Goal: Task Accomplishment & Management: Complete application form

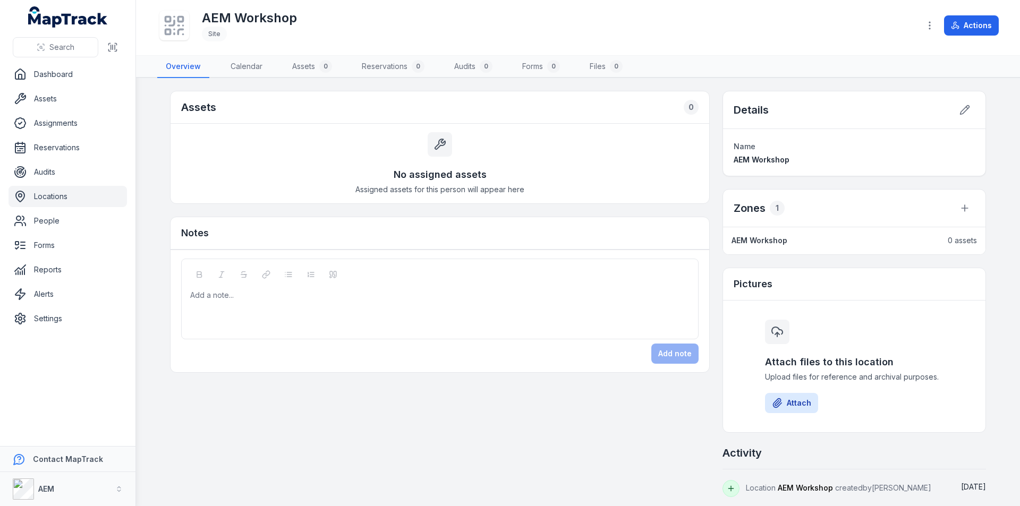
click at [70, 198] on link "Locations" at bounding box center [67, 196] width 118 height 21
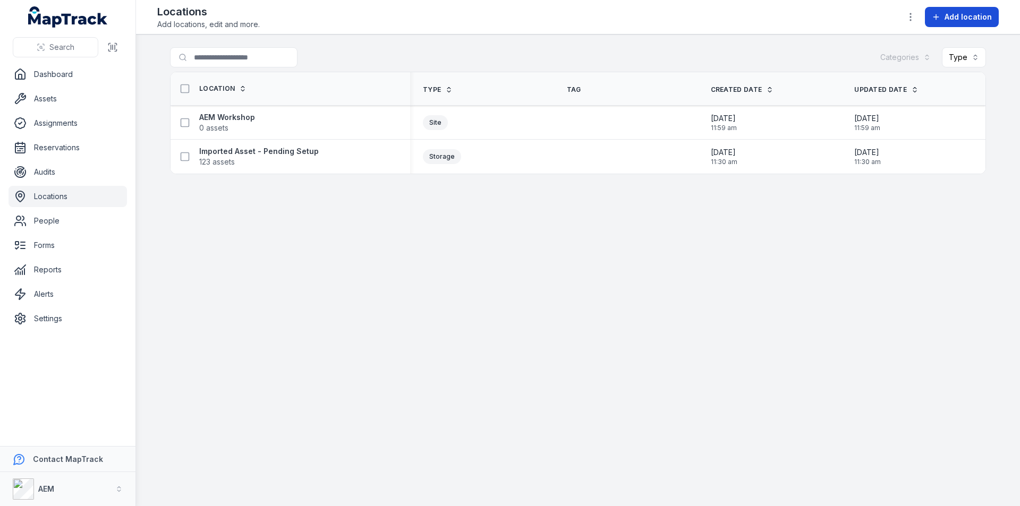
click at [963, 18] on span "Add location" at bounding box center [967, 17] width 47 height 11
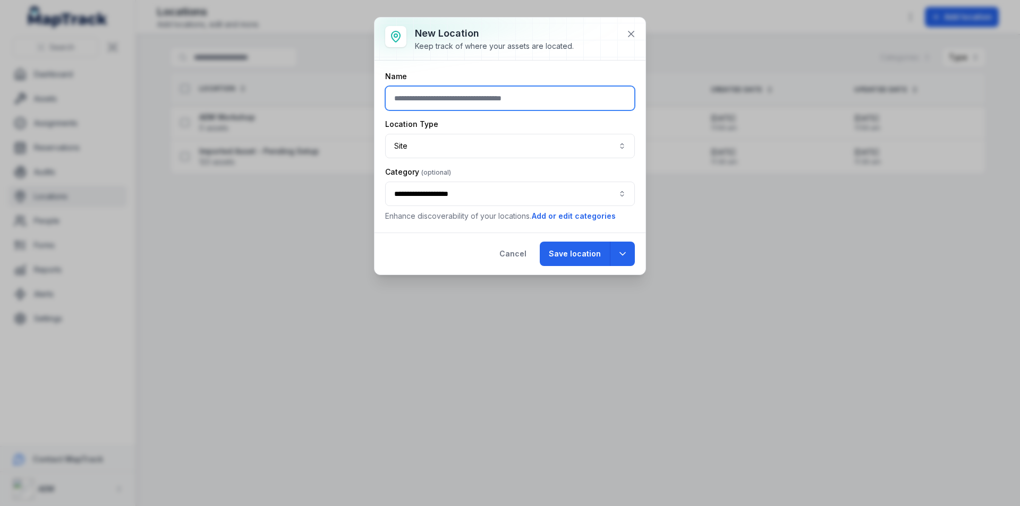
click at [430, 96] on input "text" at bounding box center [510, 98] width 250 height 24
type input "*"
type input "**********"
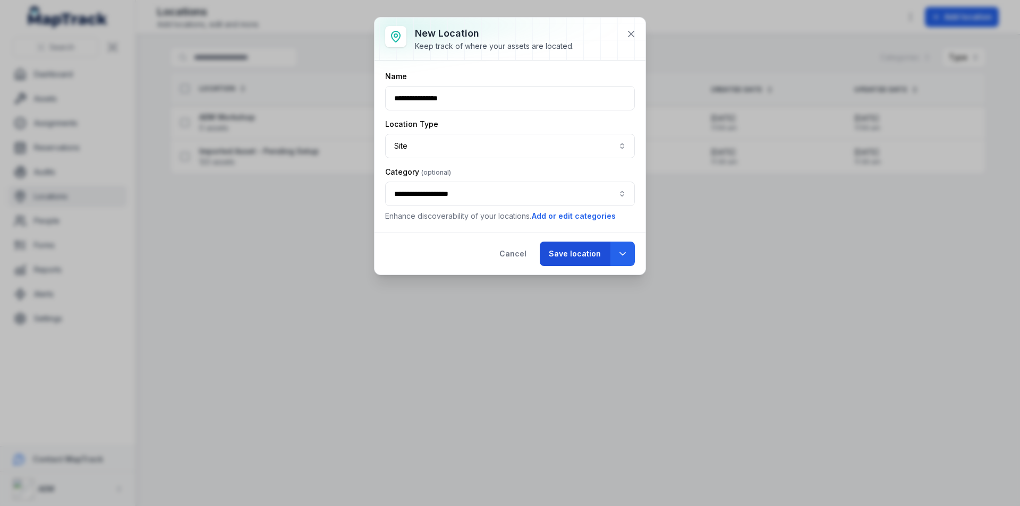
click at [575, 255] on button "Save location" at bounding box center [575, 254] width 70 height 24
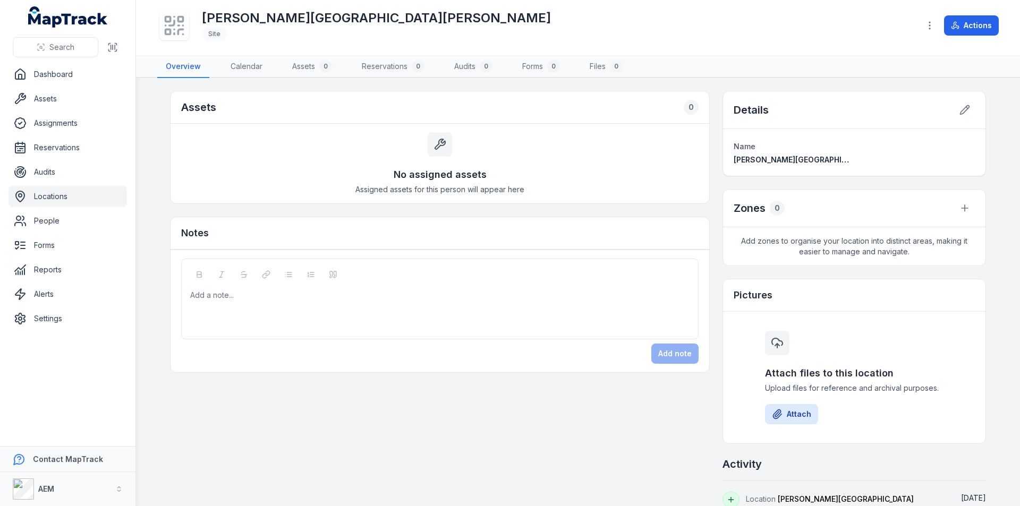
click at [65, 193] on link "Locations" at bounding box center [67, 196] width 118 height 21
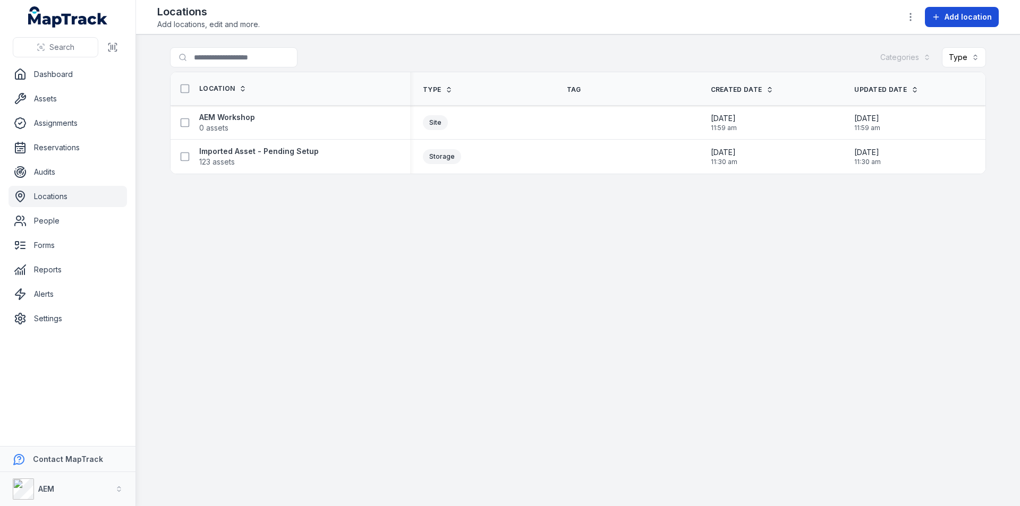
click at [955, 14] on span "Add location" at bounding box center [967, 17] width 47 height 11
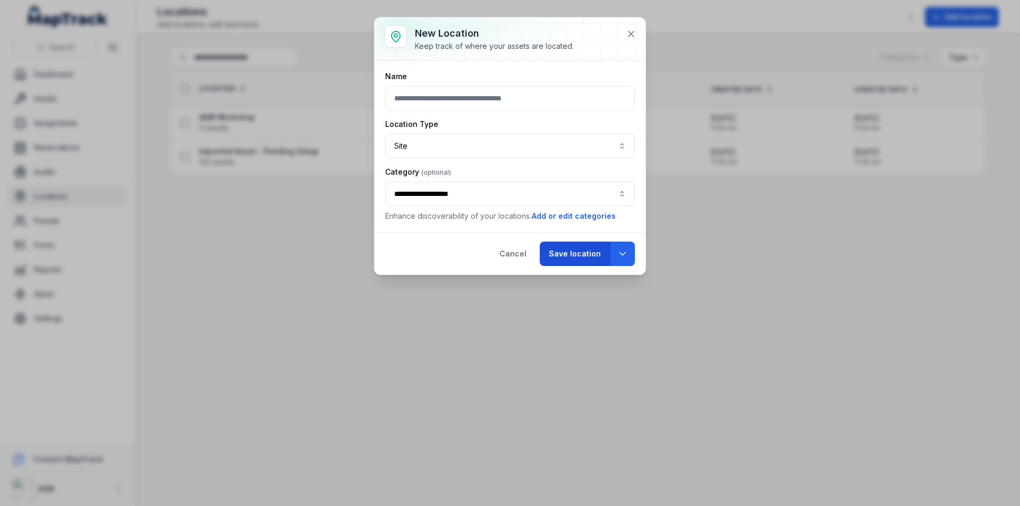
click at [583, 255] on button "Save location" at bounding box center [575, 254] width 70 height 24
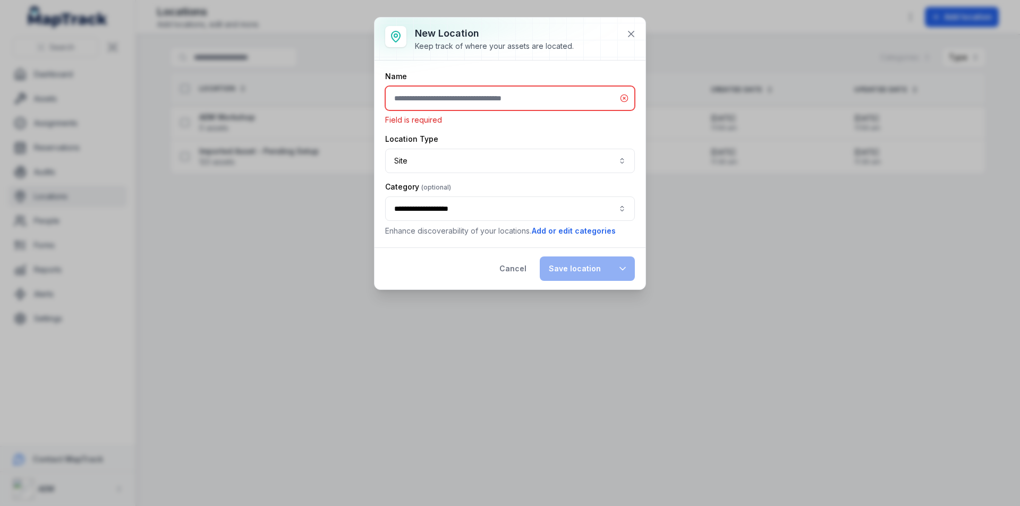
click at [464, 97] on input "text" at bounding box center [510, 98] width 250 height 24
drag, startPoint x: 433, startPoint y: 96, endPoint x: 302, endPoint y: 106, distance: 131.0
click at [302, 106] on div "**********" at bounding box center [510, 253] width 1020 height 506
click at [482, 99] on input "**********" at bounding box center [510, 98] width 250 height 24
type input "*"
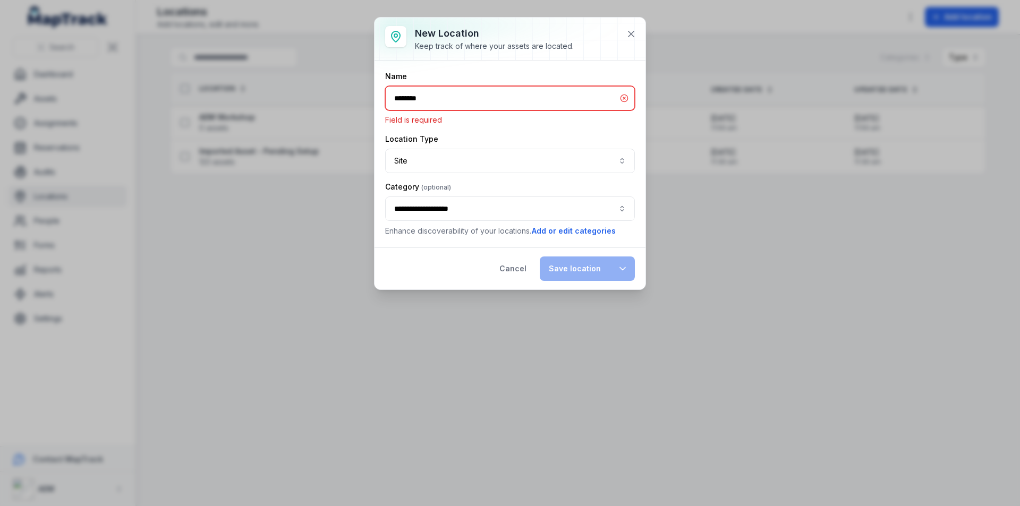
type input "********"
click at [588, 269] on div "Cancel Save location" at bounding box center [509, 268] width 271 height 42
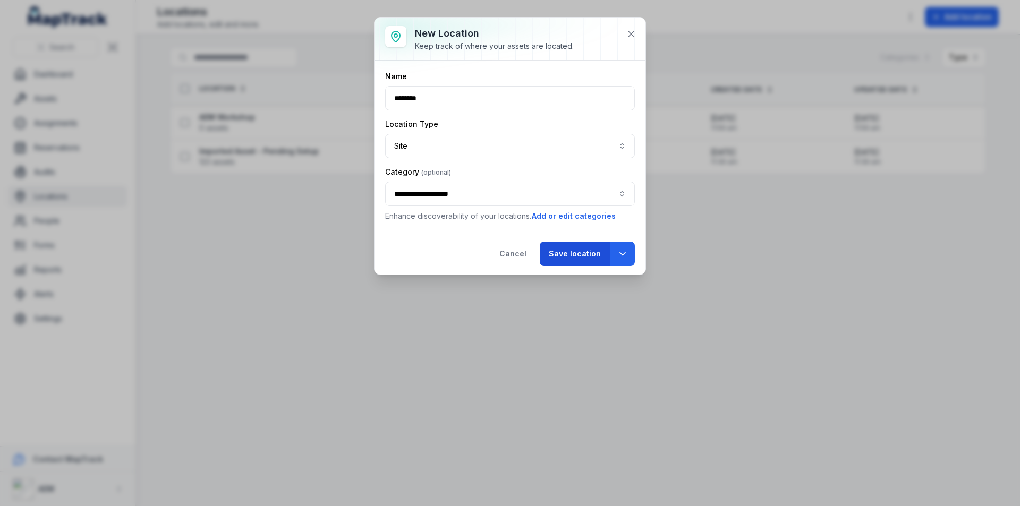
click at [586, 257] on button "Save location" at bounding box center [575, 254] width 70 height 24
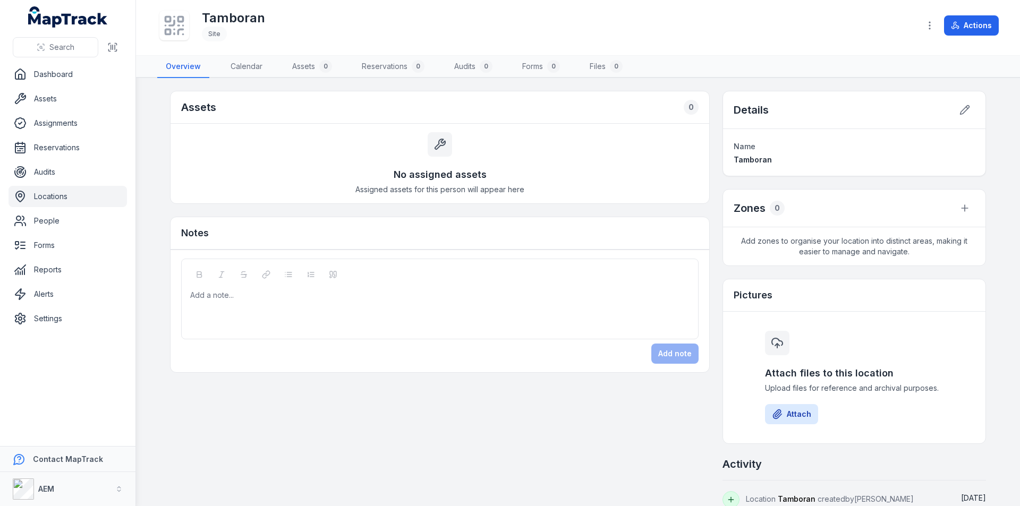
click at [59, 192] on link "Locations" at bounding box center [67, 196] width 118 height 21
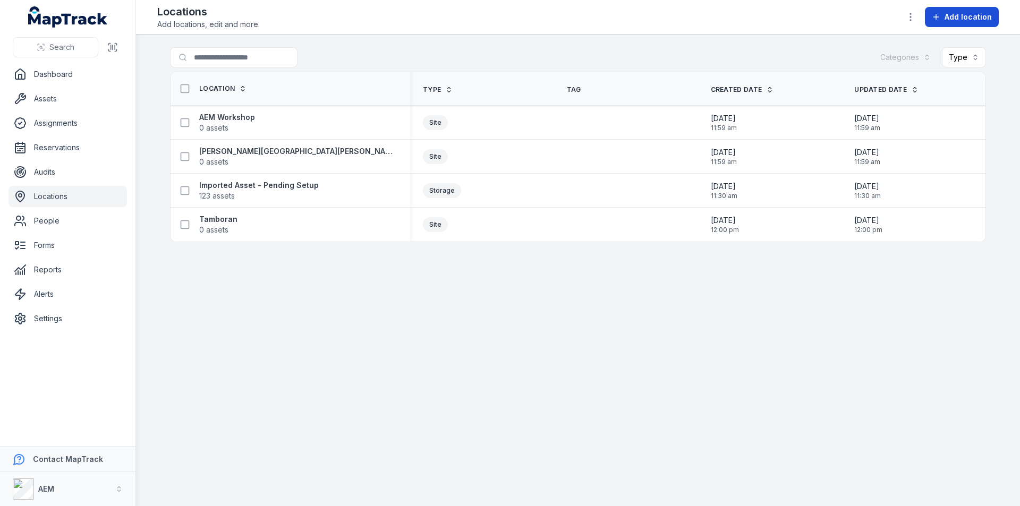
click at [951, 14] on span "Add location" at bounding box center [967, 17] width 47 height 11
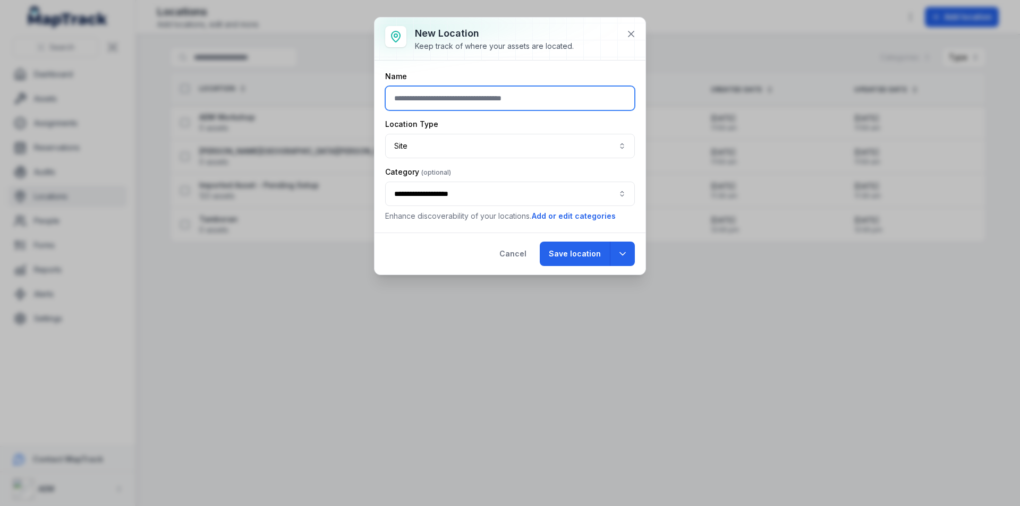
click at [451, 100] on input "text" at bounding box center [510, 98] width 250 height 24
type input "****"
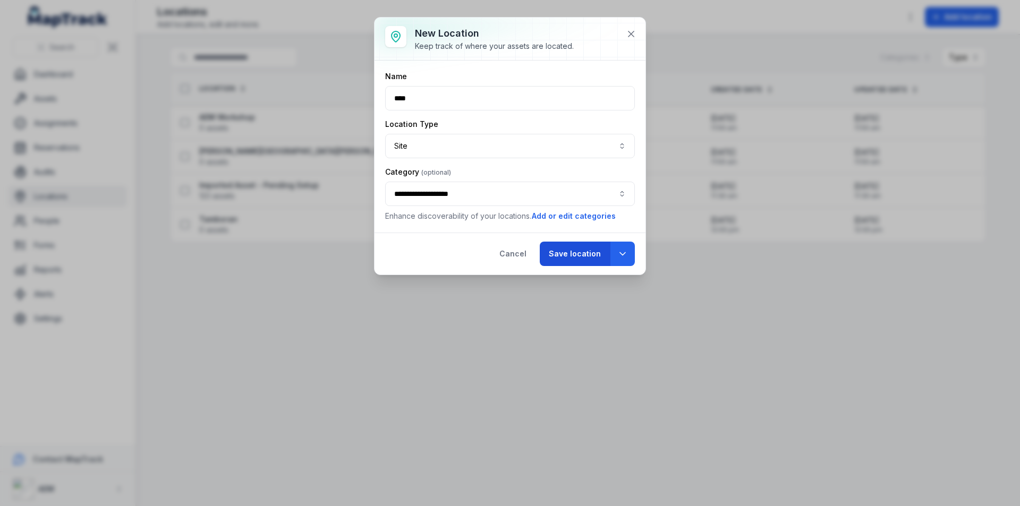
click at [576, 254] on button "Save location" at bounding box center [575, 254] width 70 height 24
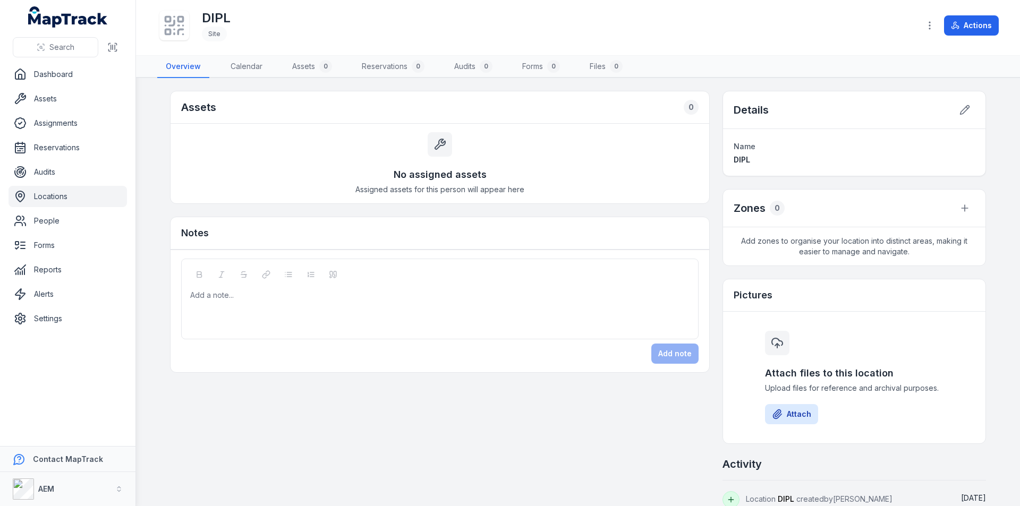
click at [65, 191] on link "Locations" at bounding box center [67, 196] width 118 height 21
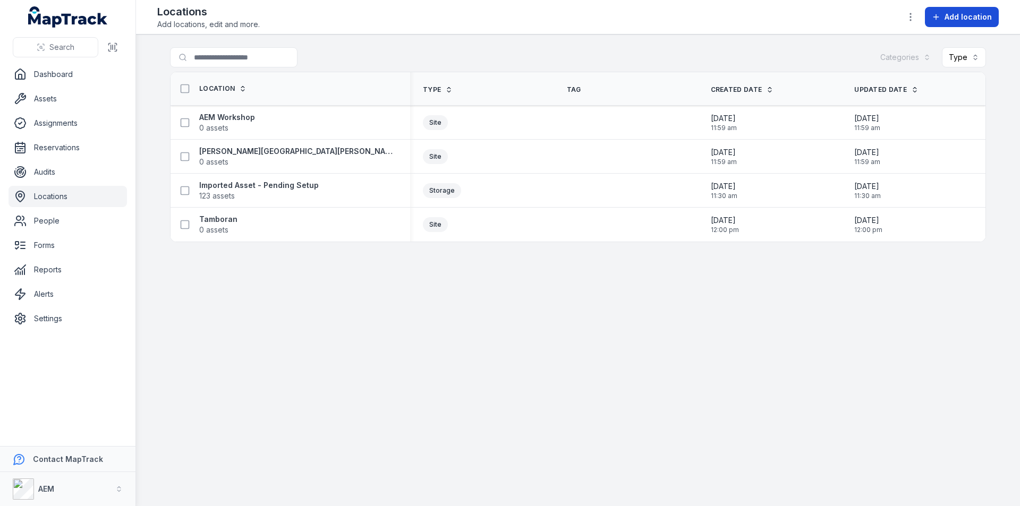
click at [954, 18] on span "Add location" at bounding box center [967, 17] width 47 height 11
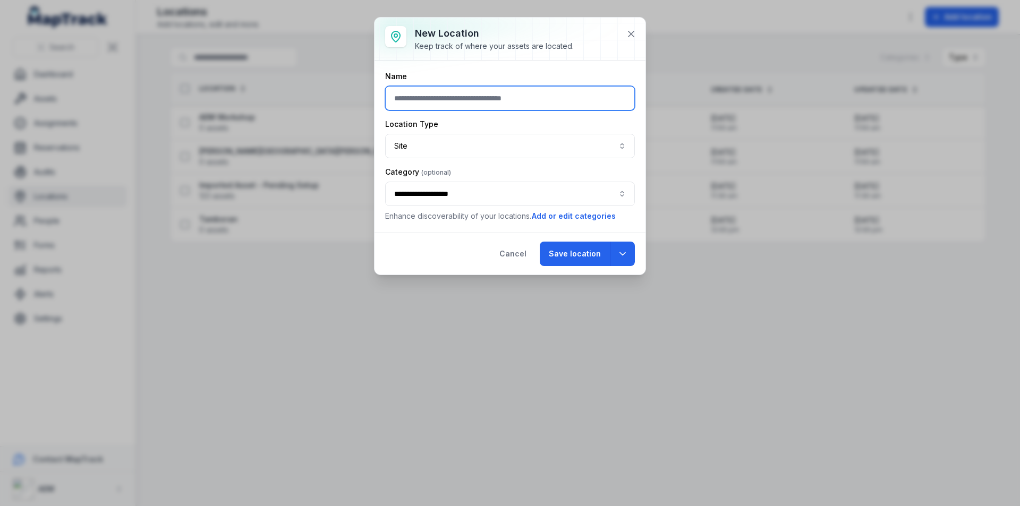
click at [494, 93] on input "text" at bounding box center [510, 98] width 250 height 24
type input "********"
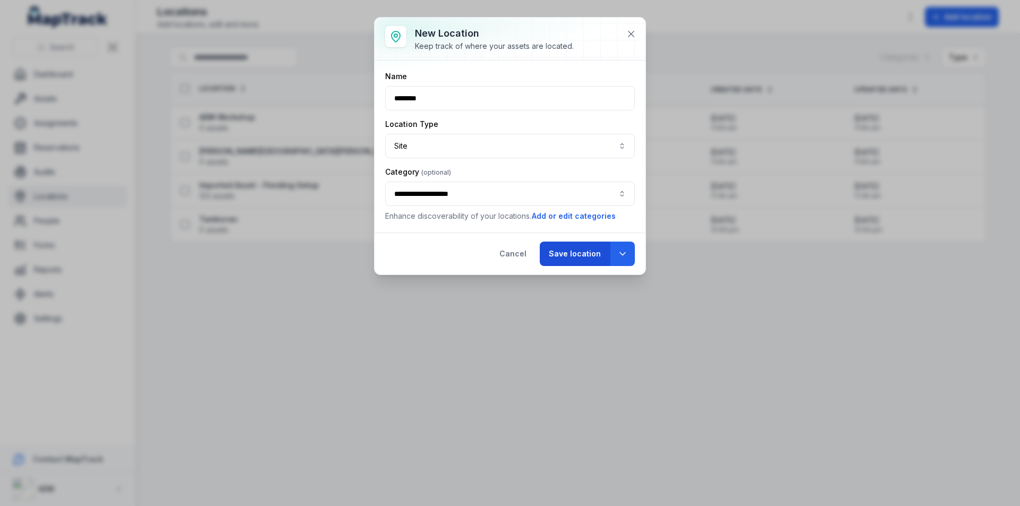
click at [579, 255] on button "Save location" at bounding box center [575, 254] width 70 height 24
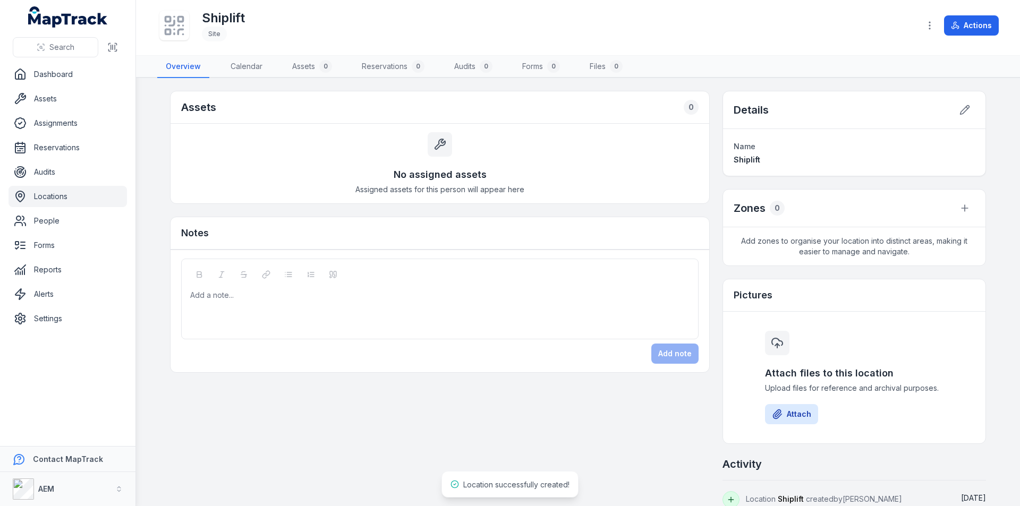
click at [55, 193] on link "Locations" at bounding box center [67, 196] width 118 height 21
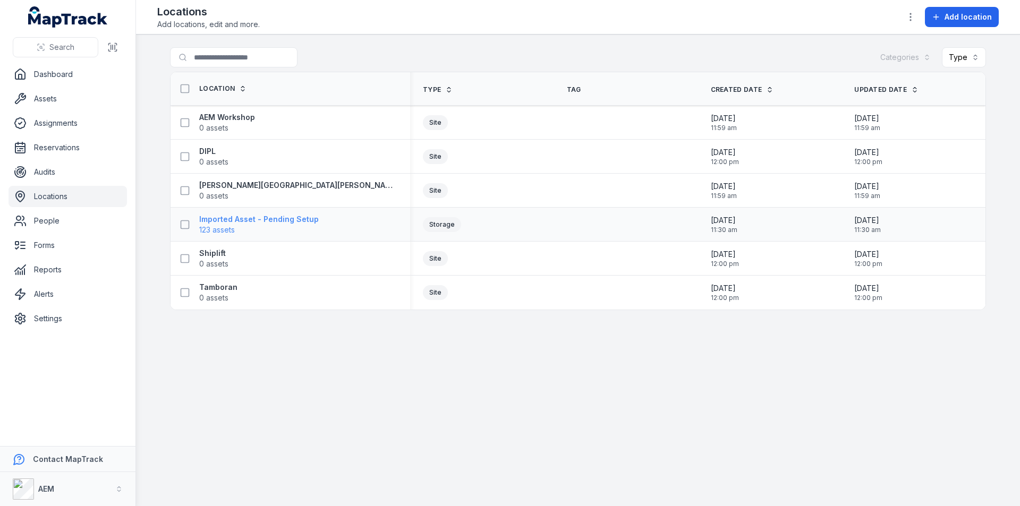
click at [300, 218] on strong "Imported Asset - Pending Setup" at bounding box center [258, 219] width 119 height 11
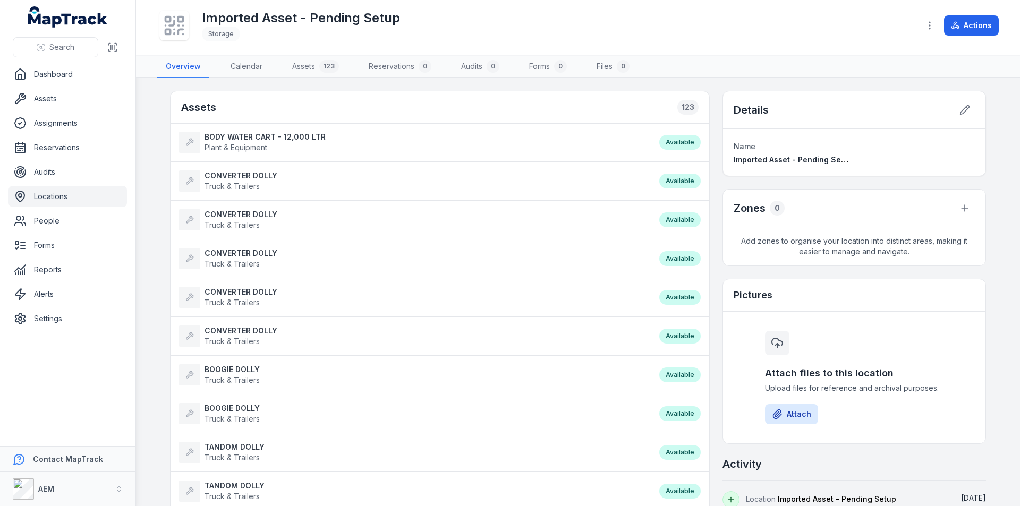
click at [66, 201] on link "Locations" at bounding box center [67, 196] width 118 height 21
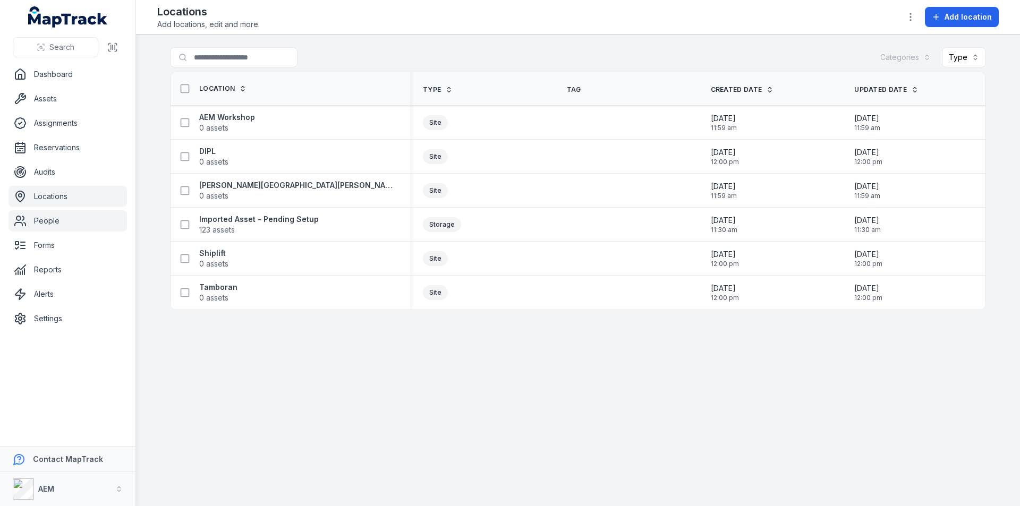
click at [67, 223] on link "People" at bounding box center [67, 220] width 118 height 21
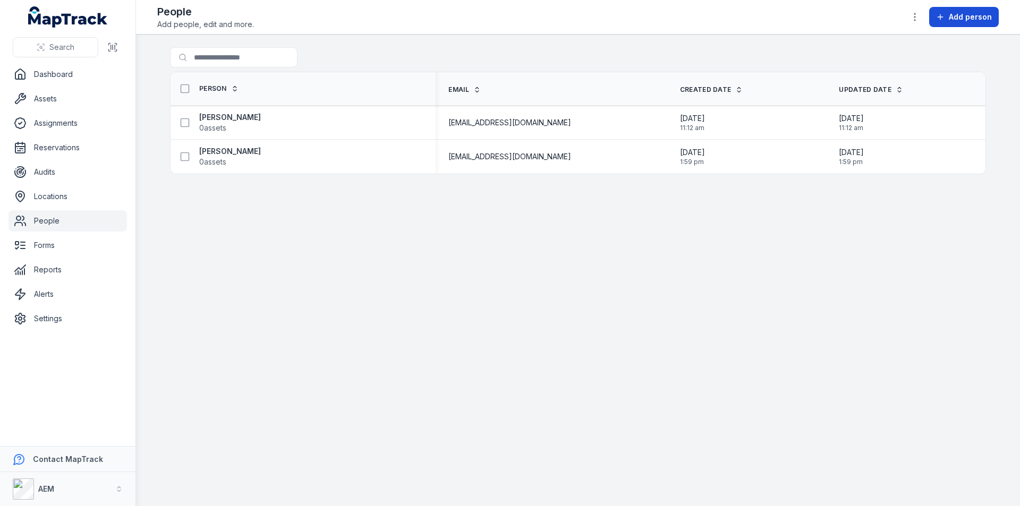
click at [957, 16] on span "Add person" at bounding box center [969, 17] width 43 height 11
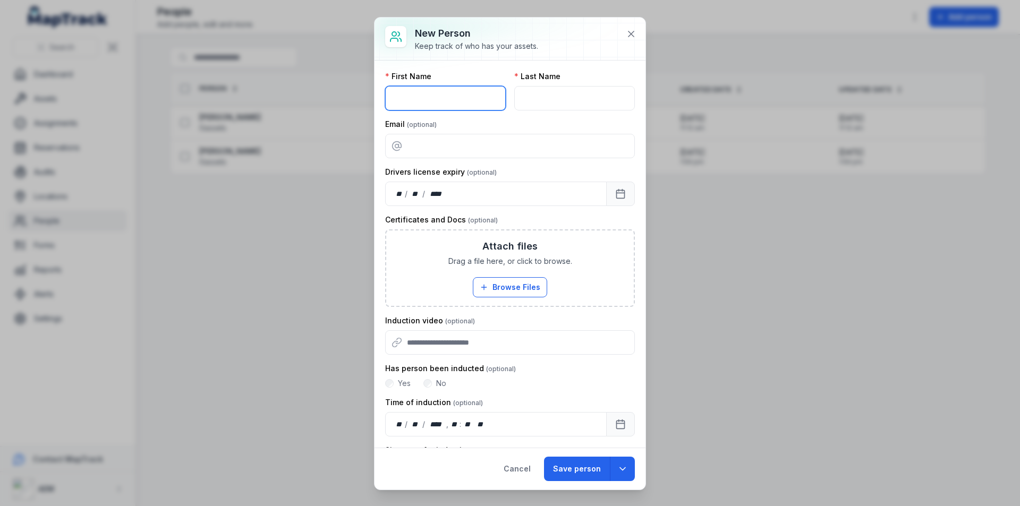
click at [460, 98] on input "text" at bounding box center [445, 98] width 121 height 24
drag, startPoint x: 636, startPoint y: 36, endPoint x: 602, endPoint y: 45, distance: 35.7
click at [636, 36] on button at bounding box center [631, 34] width 20 height 20
